Goal: Information Seeking & Learning: Find contact information

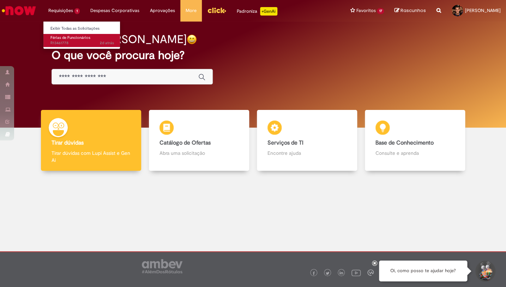
click at [66, 43] on span "2d atrás 2 dias atrás R13461778" at bounding box center [82, 43] width 64 height 6
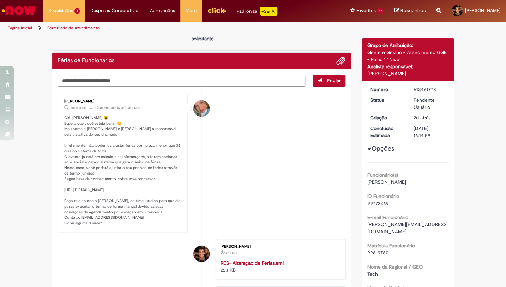
scroll to position [39, 0]
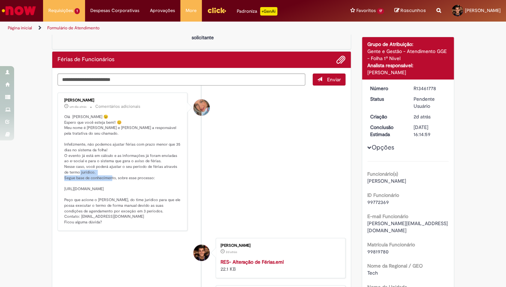
drag, startPoint x: 94, startPoint y: 178, endPoint x: 138, endPoint y: 178, distance: 44.1
click at [138, 178] on p "Olá [PERSON_NAME] 😉 Espero que você esteja bem!! 😊 Meu nome é [PERSON_NAME] e […" at bounding box center [123, 169] width 118 height 111
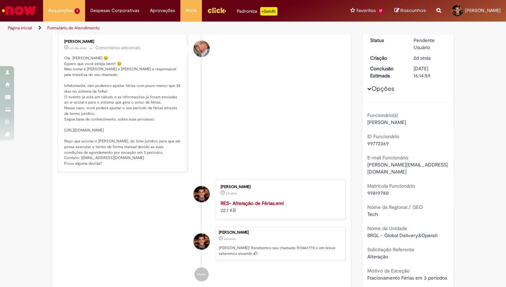
scroll to position [98, 0]
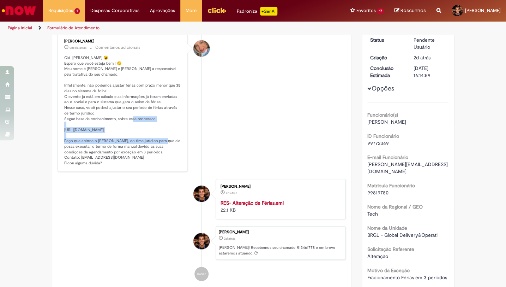
drag, startPoint x: 64, startPoint y: 130, endPoint x: 174, endPoint y: 133, distance: 110.2
click at [174, 133] on p "Olá [PERSON_NAME] 😉 Espero que você esteja bem!! 😊 Meu nome é [PERSON_NAME] e […" at bounding box center [123, 110] width 118 height 111
copy p "tps://[DOMAIN_NAME][URL]"
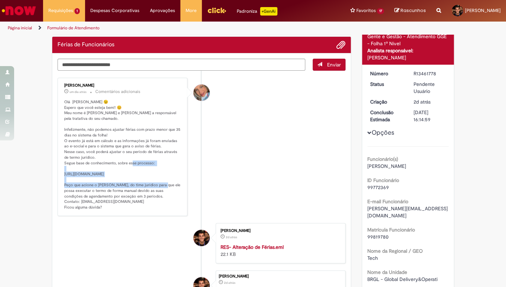
scroll to position [51, 0]
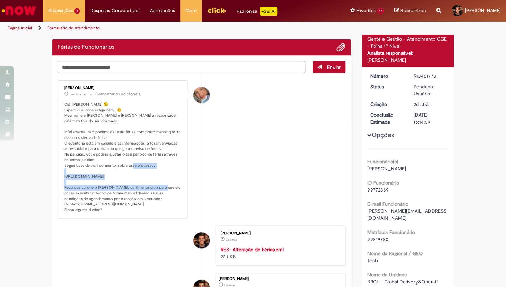
drag, startPoint x: 81, startPoint y: 210, endPoint x: 113, endPoint y: 210, distance: 32.1
click at [113, 210] on p "Olá [PERSON_NAME] 😉 Espero que você esteja bem!! 😊 Meu nome é [PERSON_NAME] e […" at bounding box center [123, 157] width 118 height 111
drag, startPoint x: 113, startPoint y: 210, endPoint x: 106, endPoint y: 211, distance: 7.8
click at [112, 210] on p "Olá [PERSON_NAME] 😉 Espero que você esteja bem!! 😊 Meu nome é [PERSON_NAME] e […" at bounding box center [123, 157] width 118 height 111
drag, startPoint x: 79, startPoint y: 210, endPoint x: 84, endPoint y: 210, distance: 5.3
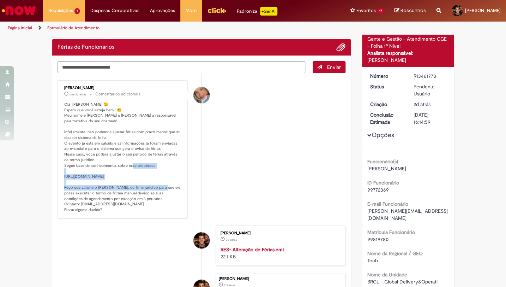
click at [84, 210] on p "Olá [PERSON_NAME] 😉 Espero que você esteja bem!! 😊 Meu nome é [PERSON_NAME] e […" at bounding box center [123, 157] width 118 height 111
drag, startPoint x: 81, startPoint y: 210, endPoint x: 129, endPoint y: 212, distance: 48.0
click at [124, 211] on p "Olá [PERSON_NAME] 😉 Espero que você esteja bem!! 😊 Meu nome é [PERSON_NAME] e […" at bounding box center [123, 157] width 118 height 111
copy p "[EMAIL_ADDRESS][DOMAIN_NAME] F"
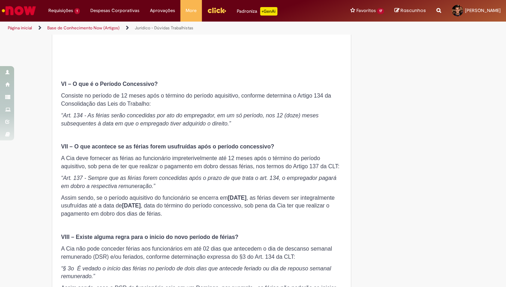
scroll to position [872, 0]
